Goal: Task Accomplishment & Management: Use online tool/utility

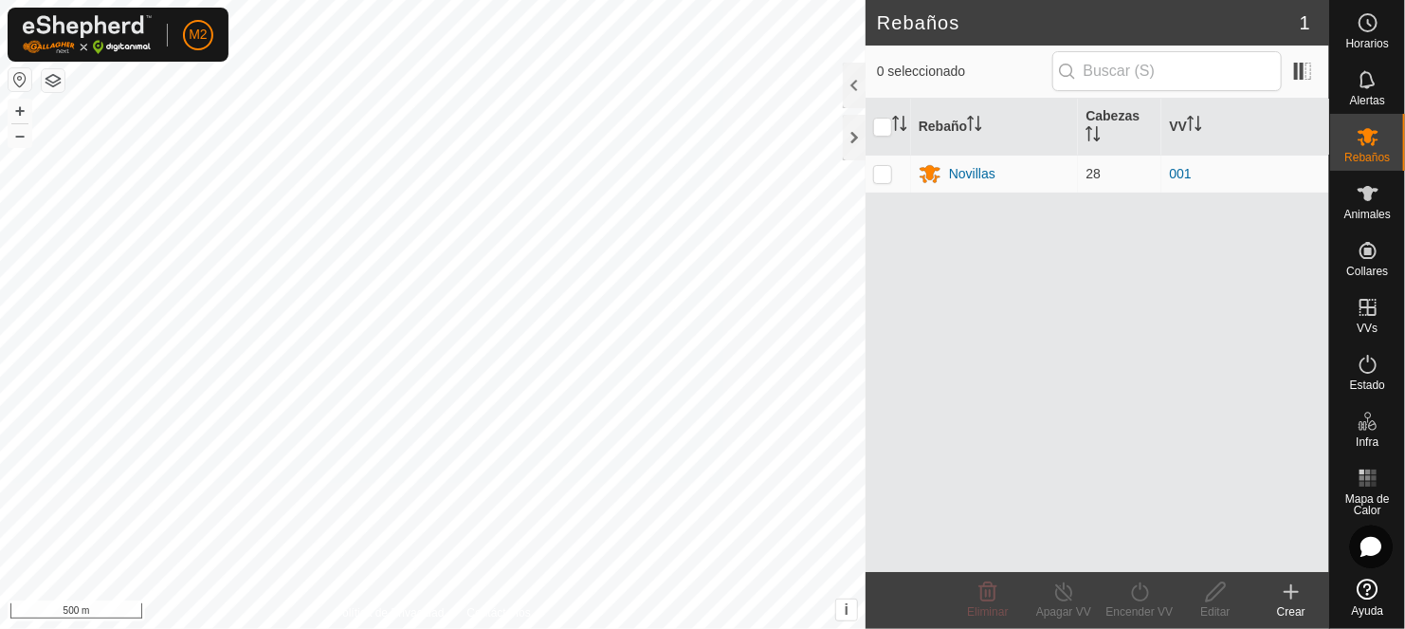
click at [17, 81] on button "button" at bounding box center [20, 79] width 23 height 23
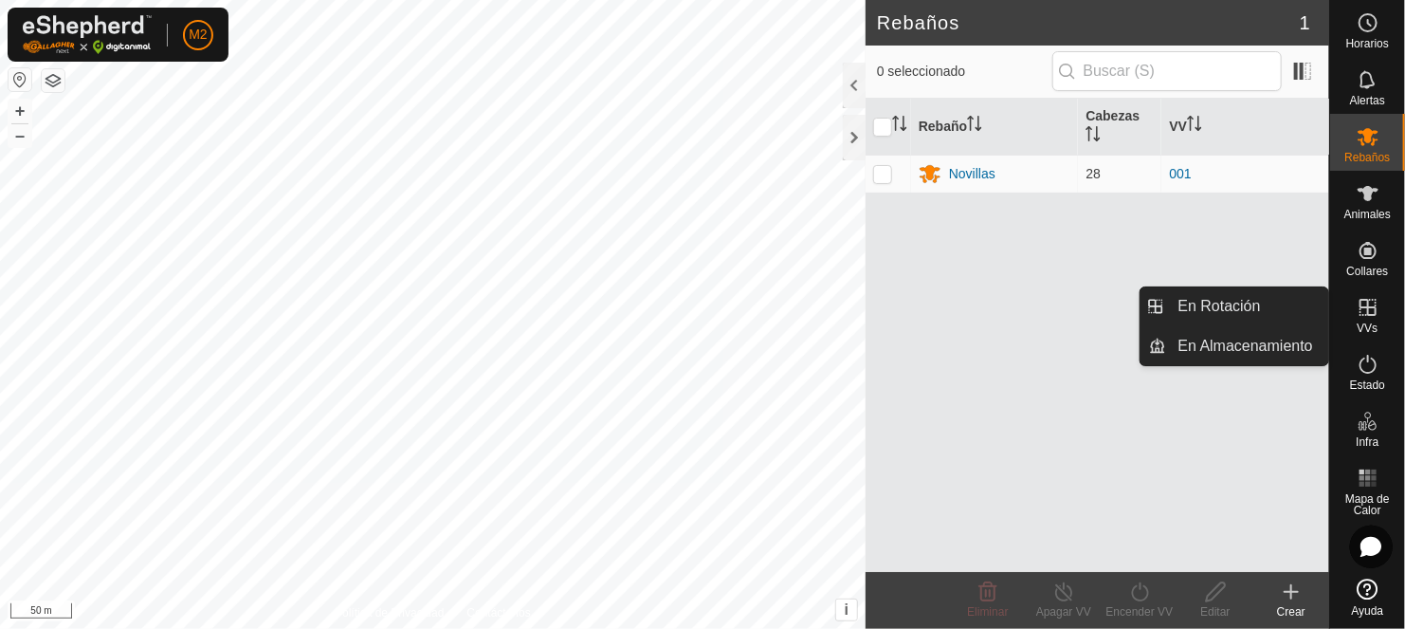
click at [1372, 309] on icon at bounding box center [1368, 307] width 23 height 23
click at [1233, 299] on link "En Rotación" at bounding box center [1248, 306] width 162 height 38
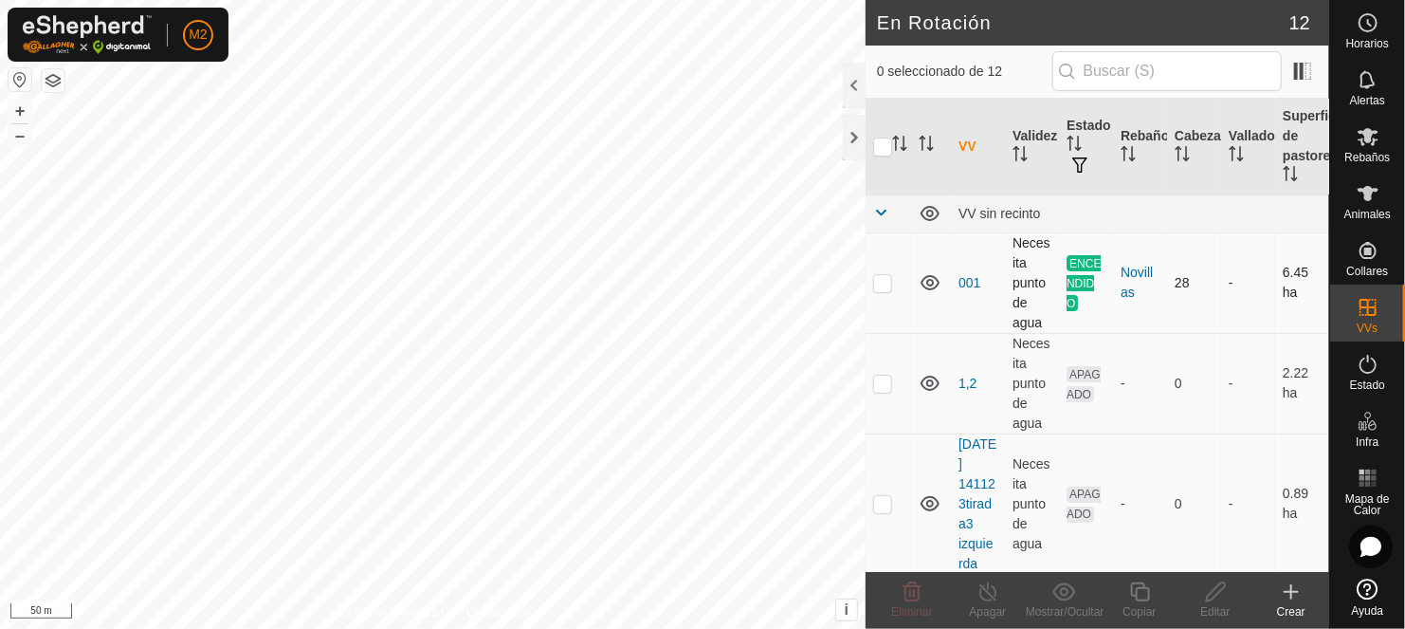
checkbox input "true"
click at [1139, 586] on icon at bounding box center [1140, 591] width 24 height 23
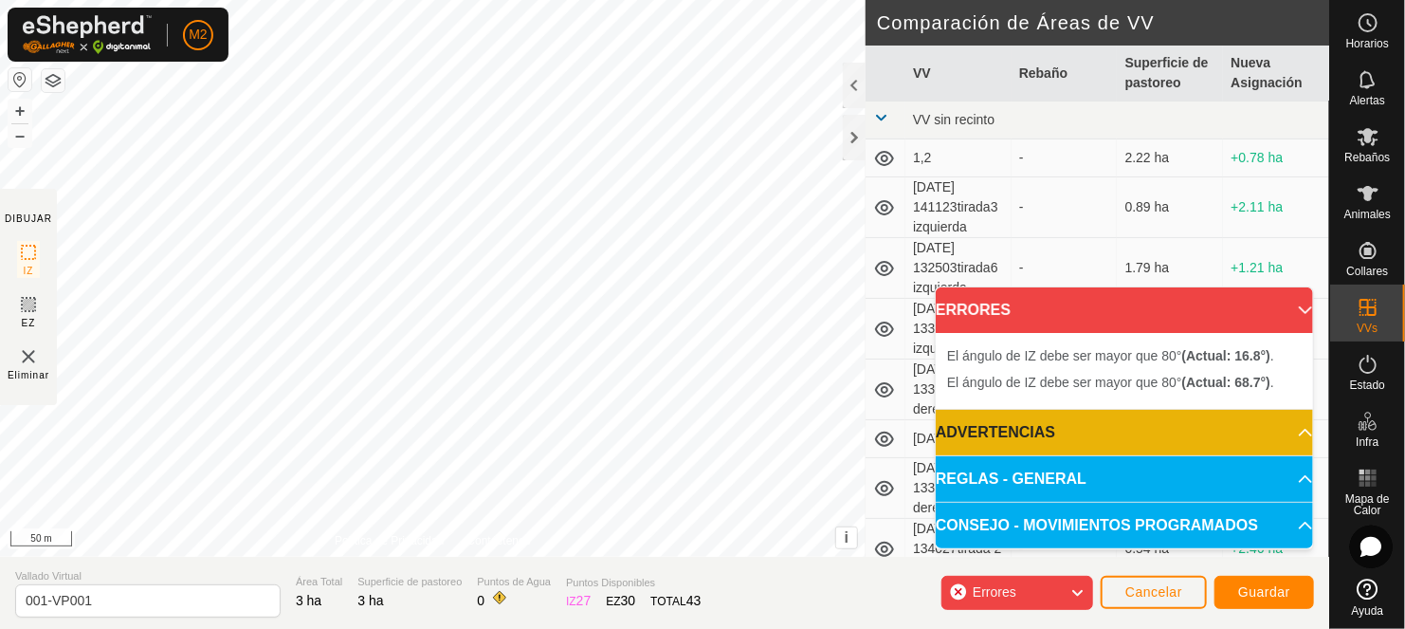
click at [119, 628] on html "M2 Horarios Alertas Rebaños Animales Collares VVs Estado Infra Mapa de Calor Ay…" at bounding box center [702, 314] width 1405 height 629
click at [1167, 591] on span "Cancelar" at bounding box center [1154, 591] width 57 height 15
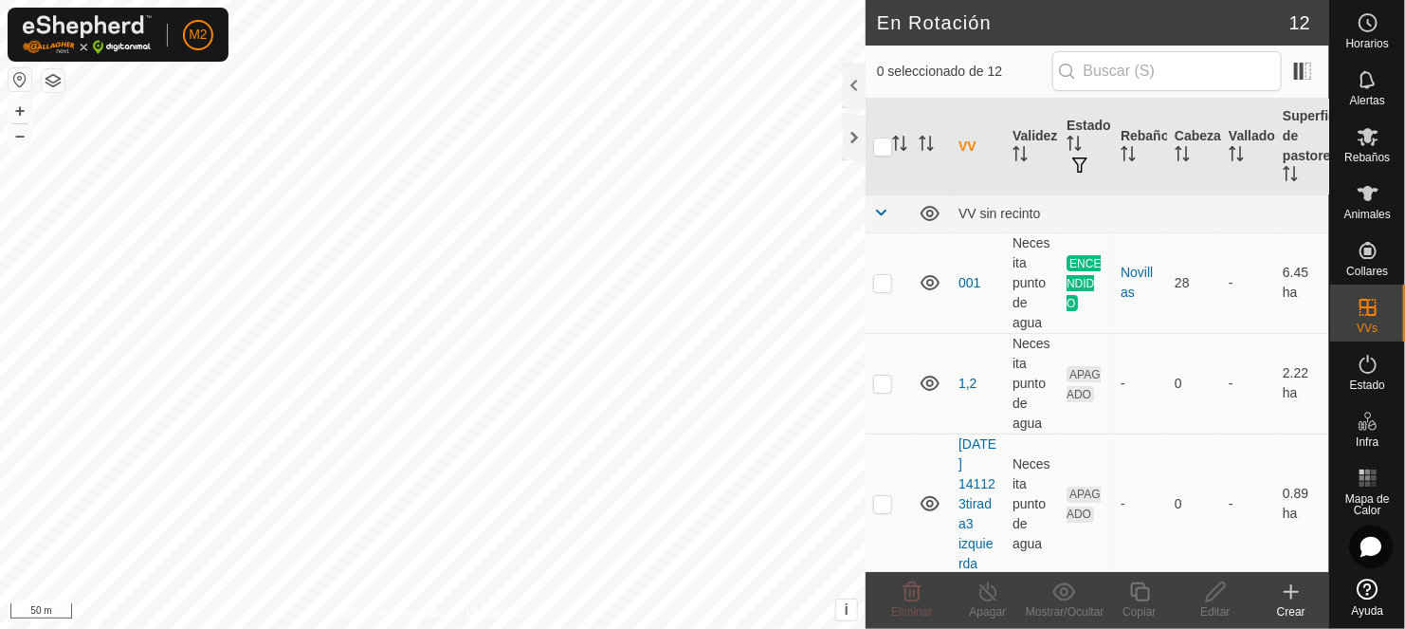
click at [1286, 595] on icon at bounding box center [1291, 591] width 23 height 23
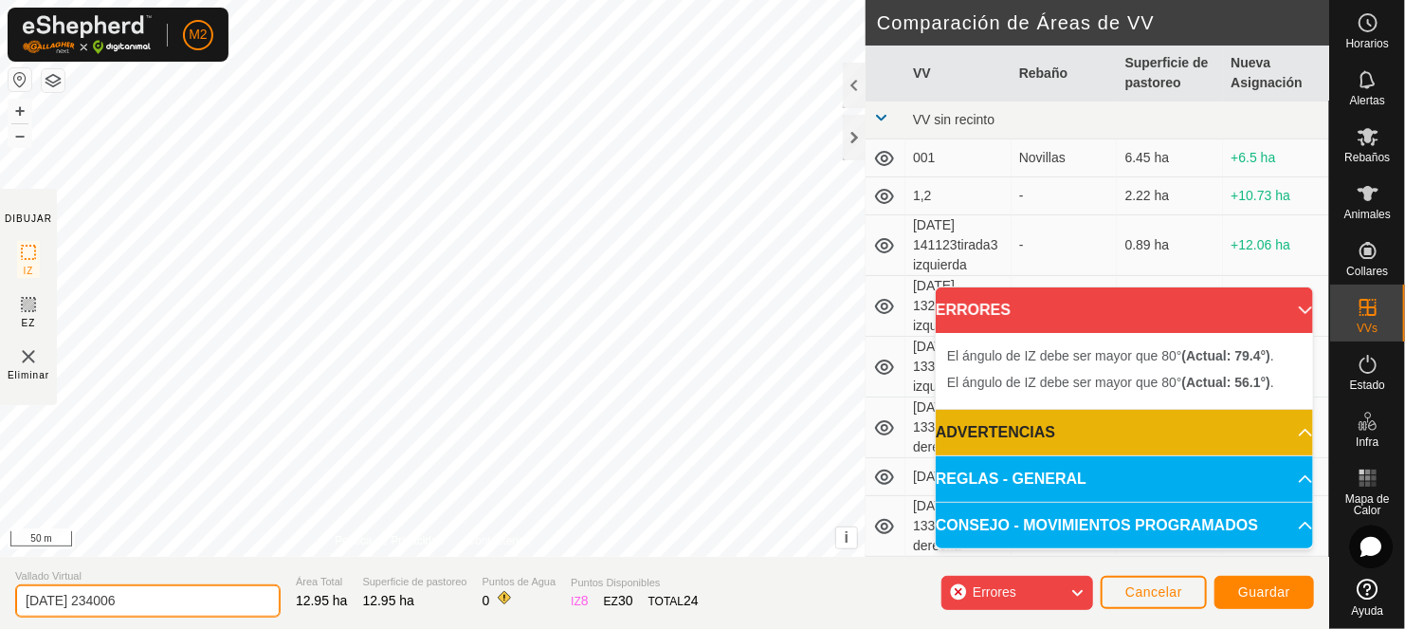
click at [160, 606] on input "[DATE] 234006" at bounding box center [148, 600] width 266 height 33
type input "2"
type input "[PERSON_NAME]"
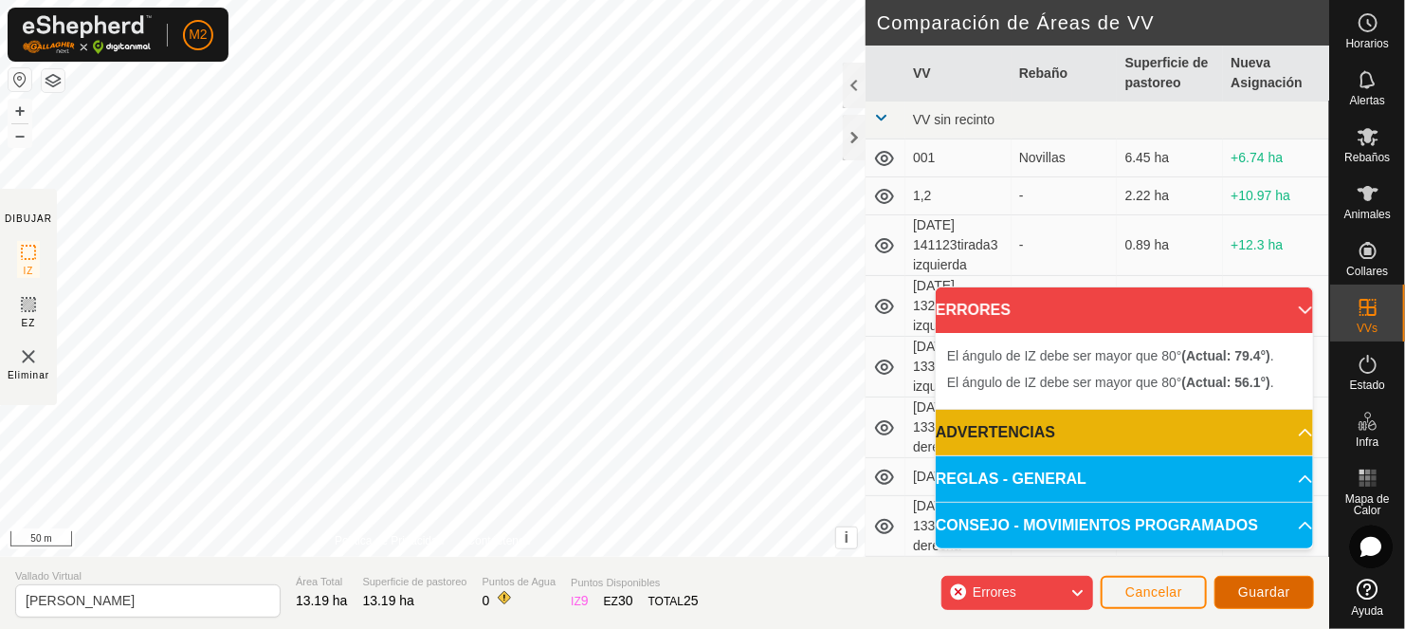
click at [1248, 590] on span "Guardar" at bounding box center [1264, 591] width 52 height 15
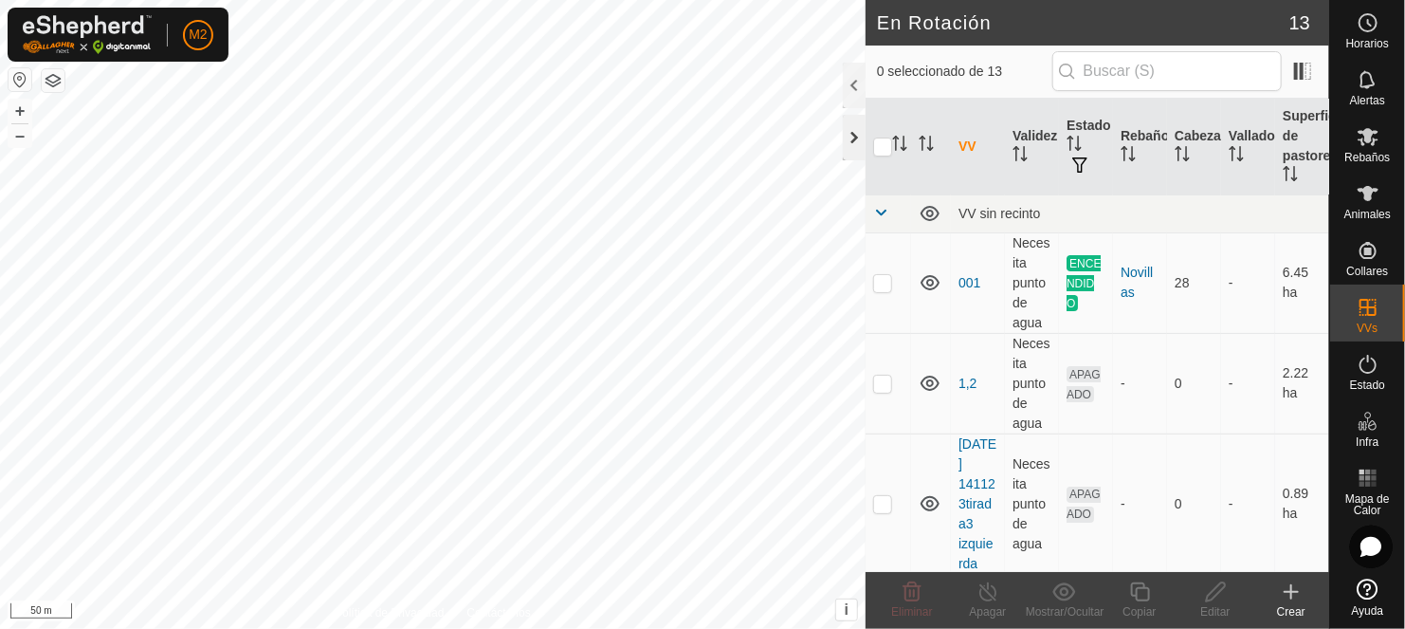
click at [853, 132] on div at bounding box center [854, 138] width 23 height 46
